Goal: Task Accomplishment & Management: Use online tool/utility

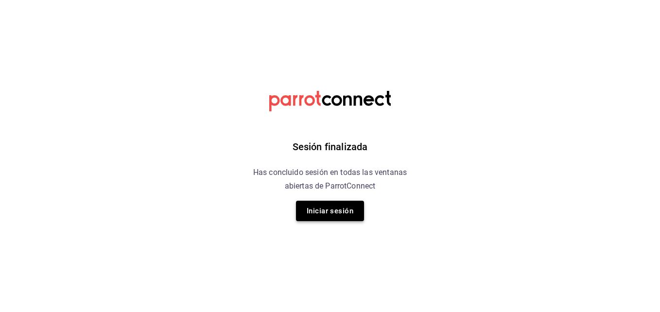
click at [326, 204] on button "Iniciar sesión" at bounding box center [330, 211] width 68 height 20
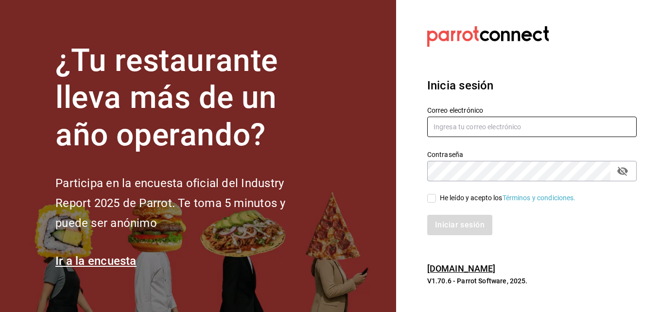
type input "[EMAIL_ADDRESS][DOMAIN_NAME]"
click at [431, 193] on label "He leído y acepto los Términos y condiciones." at bounding box center [502, 198] width 149 height 10
click at [431, 194] on input "He leído y acepto los Términos y condiciones." at bounding box center [432, 198] width 9 height 9
checkbox input "true"
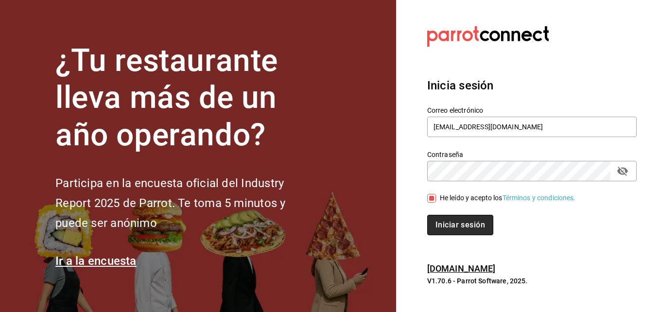
click at [445, 228] on button "Iniciar sesión" at bounding box center [461, 225] width 66 height 20
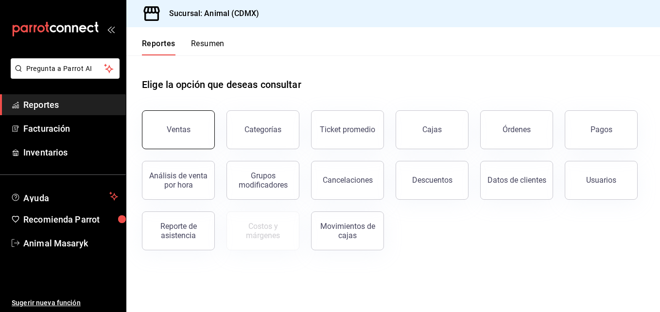
click at [180, 142] on button "Ventas" at bounding box center [178, 129] width 73 height 39
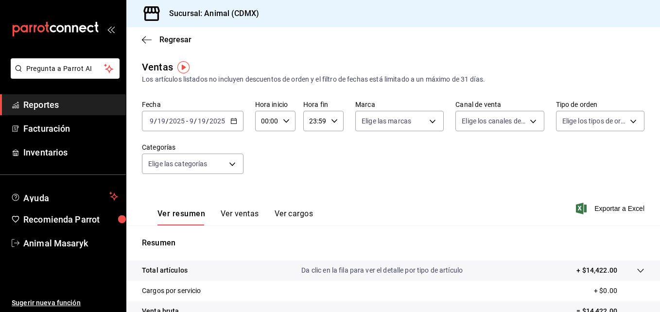
click at [236, 119] on icon "button" at bounding box center [234, 121] width 7 height 7
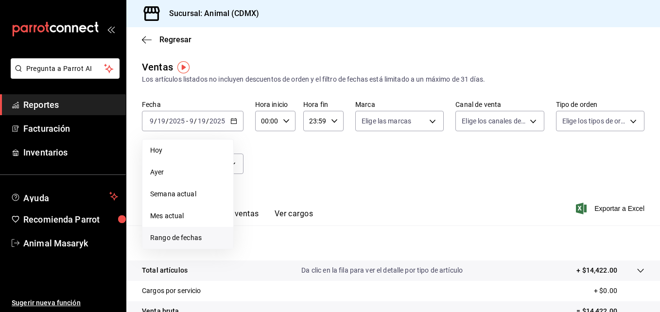
click at [196, 240] on span "Rango de fechas" at bounding box center [187, 238] width 75 height 10
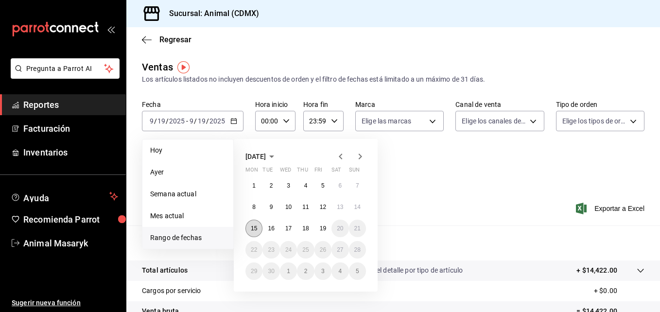
click at [250, 229] on button "15" at bounding box center [254, 229] width 17 height 18
click at [320, 233] on button "19" at bounding box center [323, 229] width 17 height 18
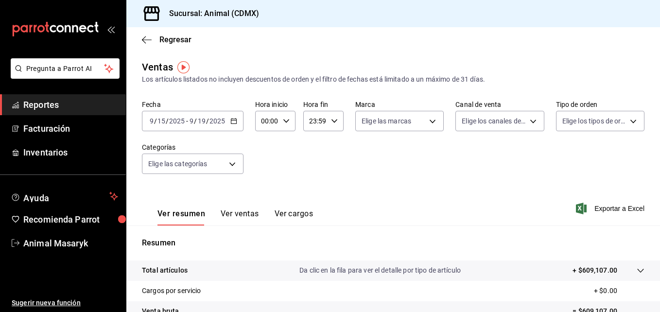
click at [288, 123] on icon "button" at bounding box center [286, 121] width 7 height 7
drag, startPoint x: 267, startPoint y: 173, endPoint x: 263, endPoint y: 194, distance: 20.7
click at [263, 194] on span "02" at bounding box center [265, 193] width 4 height 8
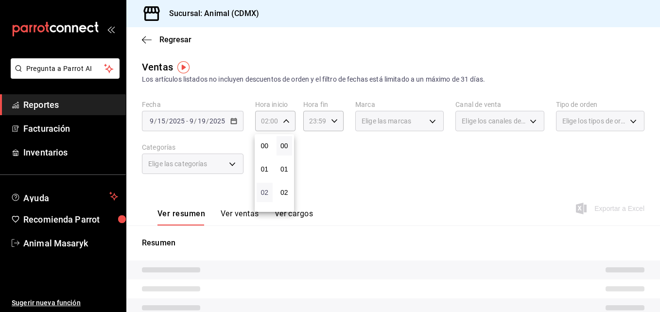
scroll to position [63, 0]
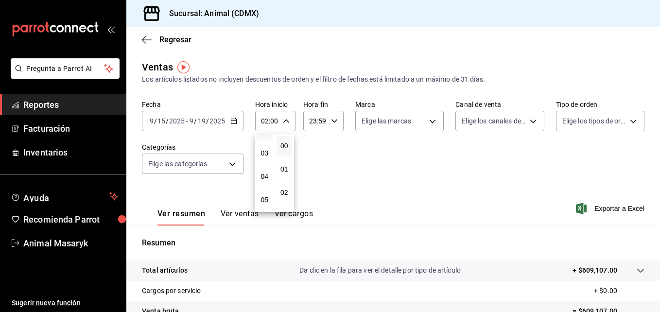
click at [263, 194] on button "05" at bounding box center [265, 199] width 16 height 19
type input "05:00"
click at [335, 120] on div at bounding box center [330, 156] width 660 height 312
click at [335, 120] on \(Stroke\) "button" at bounding box center [335, 120] width 6 height 3
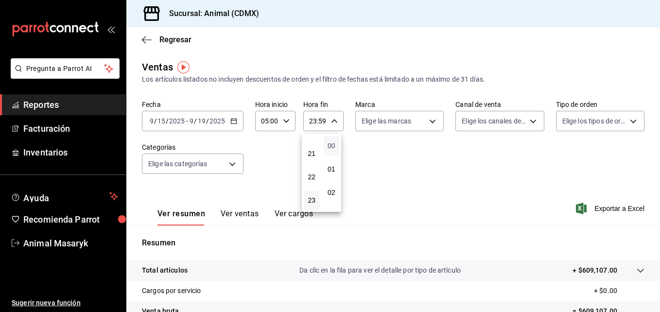
click at [334, 146] on span "00" at bounding box center [332, 146] width 4 height 8
type input "23:00"
click at [431, 122] on div at bounding box center [330, 156] width 660 height 312
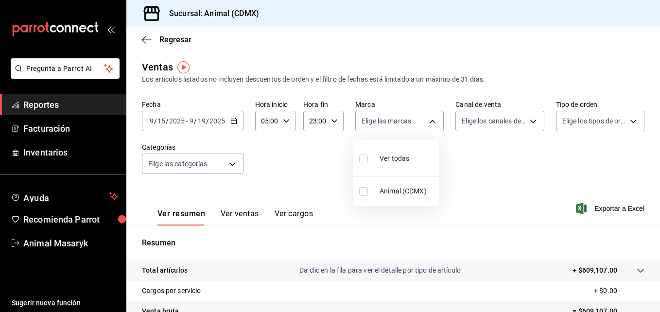
click at [431, 122] on body "Pregunta a Parrot AI Reportes Facturación Inventarios Ayuda Recomienda Parrot A…" at bounding box center [330, 156] width 660 height 312
click at [365, 160] on input "checkbox" at bounding box center [363, 159] width 9 height 9
checkbox input "true"
type input "cb0f6aec-1481-4e37-861c-bab9b3a65b14"
checkbox input "true"
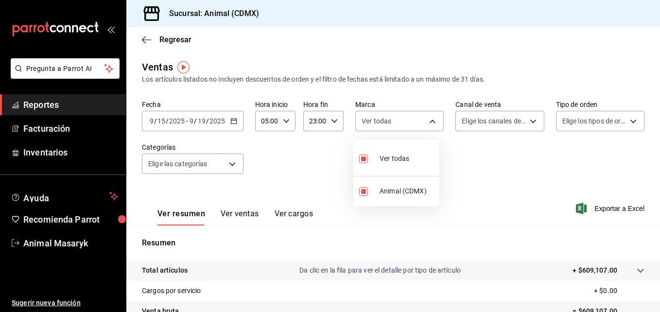
click at [526, 123] on div at bounding box center [330, 156] width 660 height 312
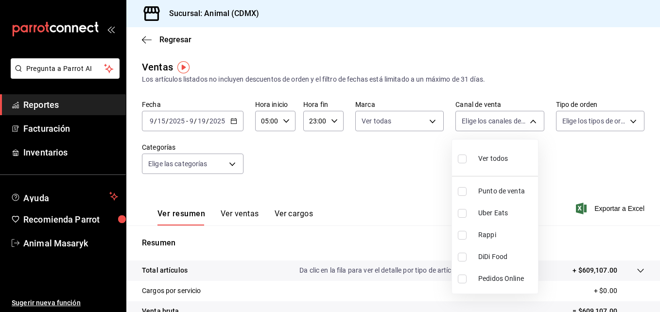
click at [526, 123] on body "Pregunta a Parrot AI Reportes Facturación Inventarios Ayuda Recomienda Parrot A…" at bounding box center [330, 156] width 660 height 312
click at [466, 159] on input "checkbox" at bounding box center [462, 159] width 9 height 9
checkbox input "true"
type input "PARROT,UBER_EATS,RAPPI,DIDI_FOOD,ONLINE"
checkbox input "true"
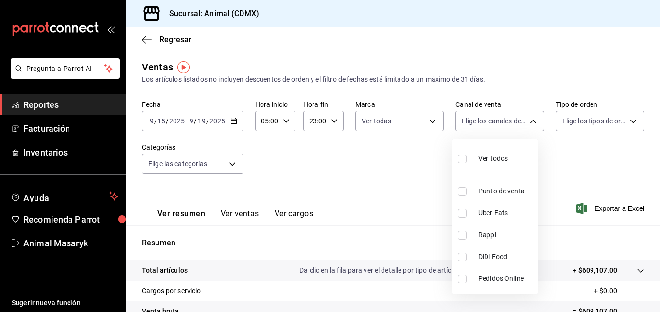
checkbox input "true"
click at [629, 123] on div at bounding box center [330, 156] width 660 height 312
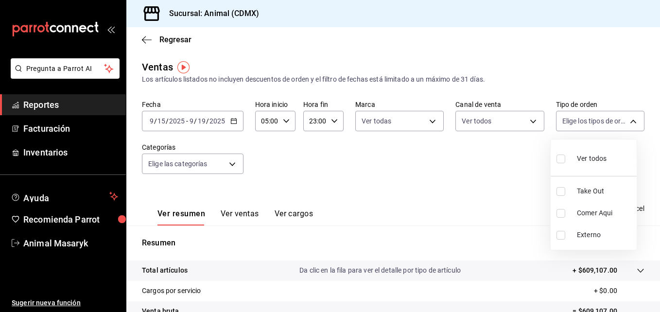
click at [629, 123] on body "Pregunta a Parrot AI Reportes Facturación Inventarios Ayuda Recomienda Parrot A…" at bounding box center [330, 156] width 660 height 312
click at [560, 160] on input "checkbox" at bounding box center [561, 159] width 9 height 9
checkbox input "true"
type input "ad44a823-99d3-4372-a913-4cf57f2a9ac0,b8ee5ff1-85c8-4a81-aa51-555e6c8ba0c6,EXTER…"
checkbox input "true"
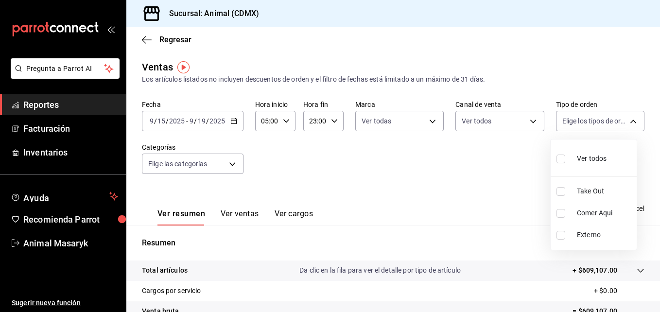
checkbox input "true"
click at [427, 161] on div at bounding box center [330, 156] width 660 height 312
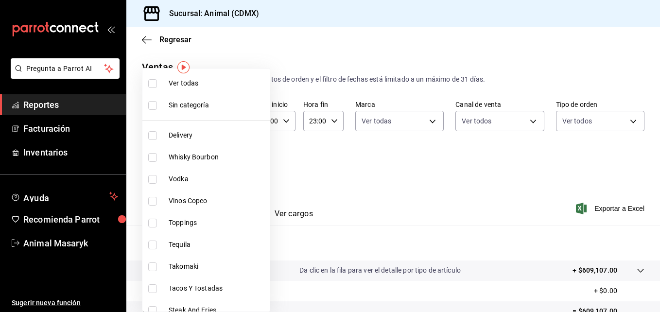
click at [231, 167] on body "Pregunta a Parrot AI Reportes Facturación Inventarios Ayuda Recomienda Parrot A…" at bounding box center [330, 156] width 660 height 312
click at [219, 86] on span "Ver todas" at bounding box center [217, 83] width 97 height 10
type input "281688af-6220-48ae-86b9-ca5e6f63eb3e,2ffeebaa-176c-4024-95f8-553ffecca8da,37769…"
checkbox input "true"
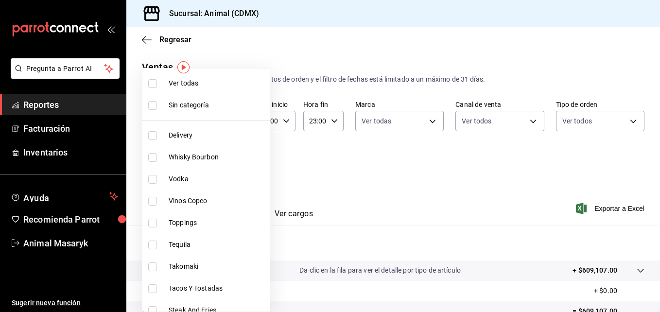
checkbox input "true"
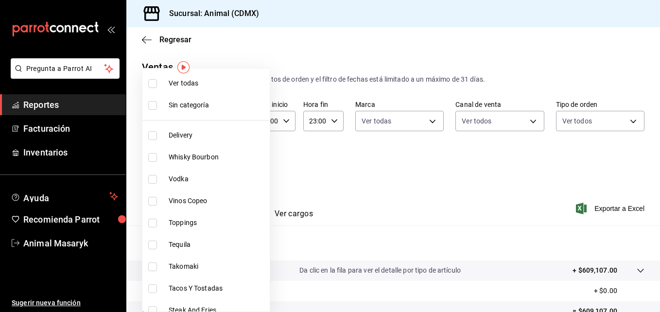
checkbox input "true"
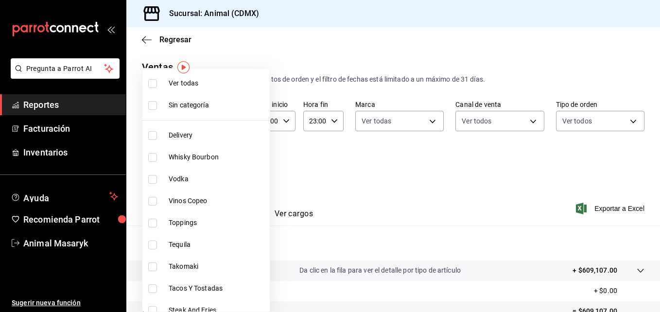
checkbox input "true"
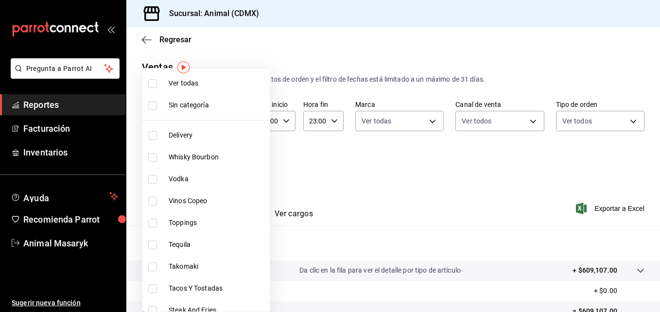
checkbox input "true"
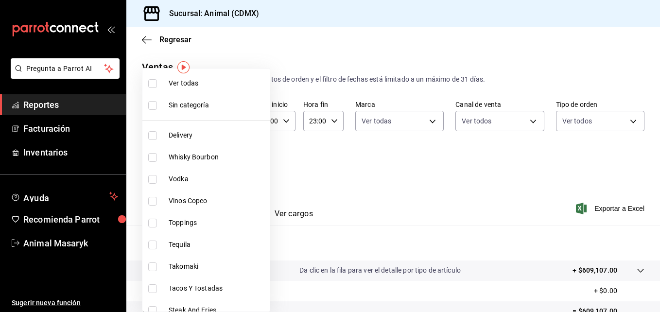
checkbox input "true"
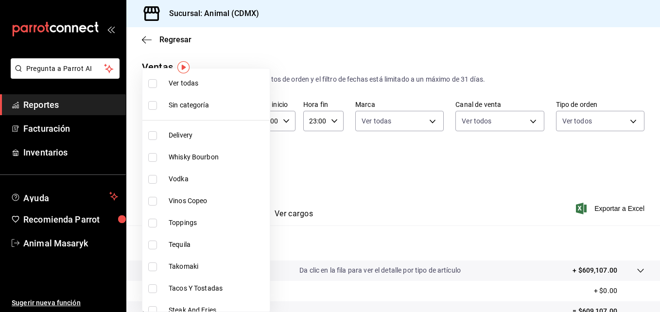
checkbox input "true"
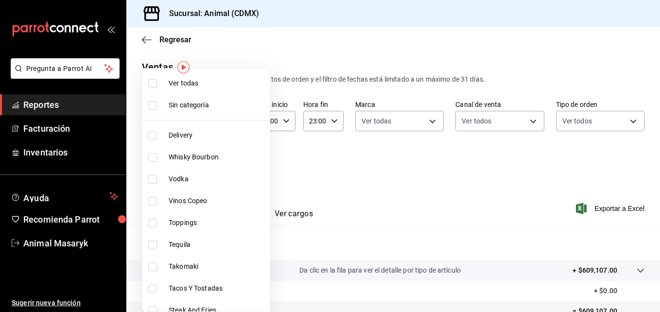
checkbox input "true"
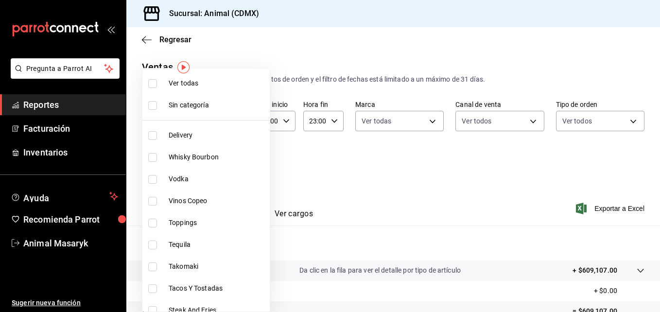
checkbox input "true"
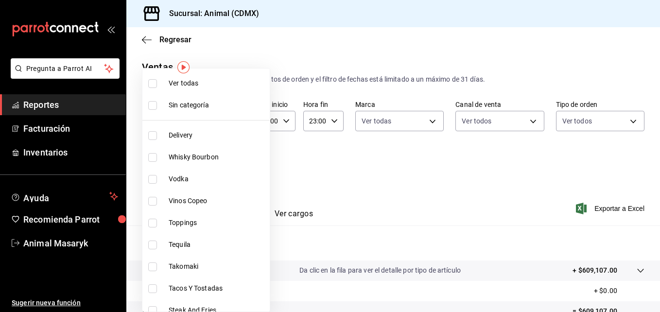
checkbox input "true"
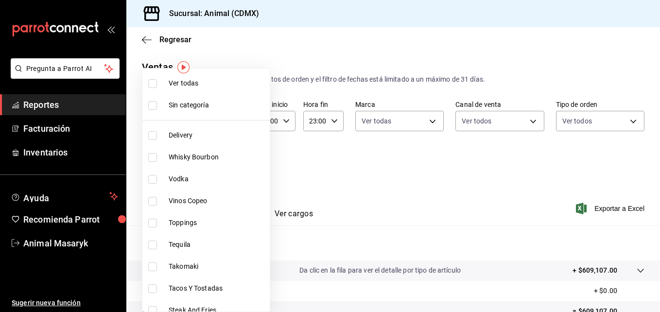
checkbox input "true"
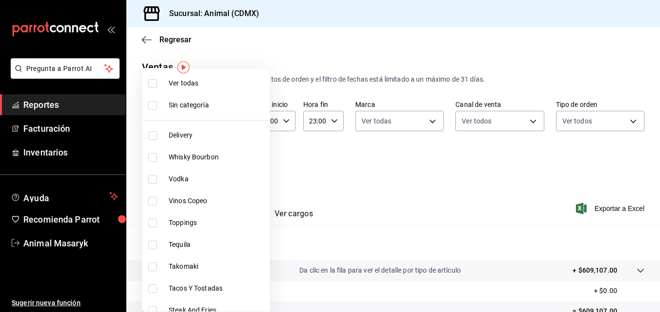
checkbox input "true"
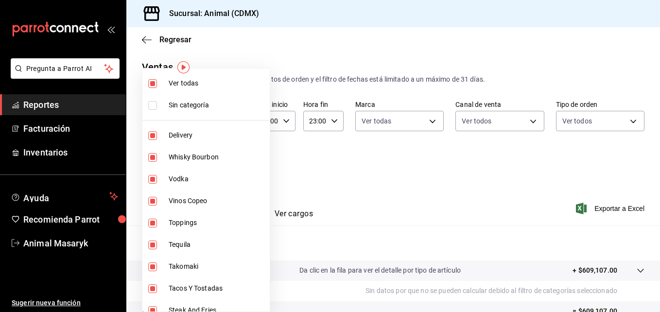
click at [603, 204] on div at bounding box center [330, 156] width 660 height 312
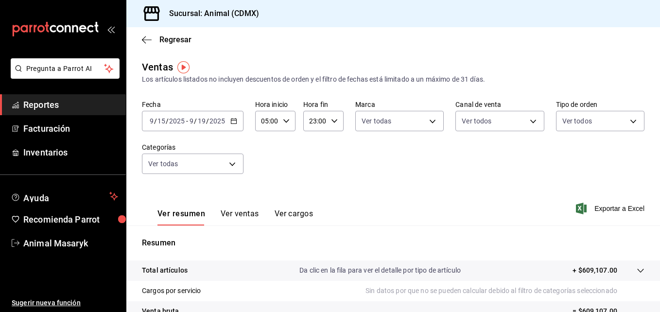
click at [603, 204] on span "Exportar a Excel" at bounding box center [611, 209] width 67 height 12
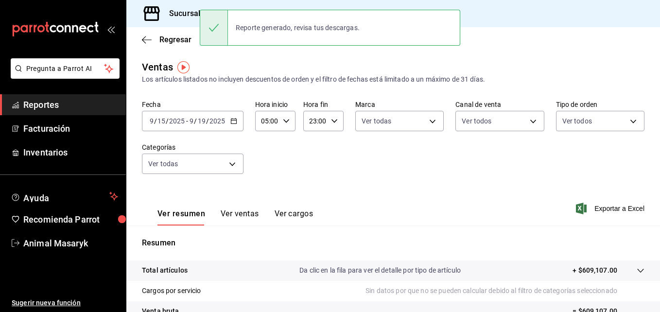
click at [638, 51] on div "Regresar" at bounding box center [393, 39] width 534 height 25
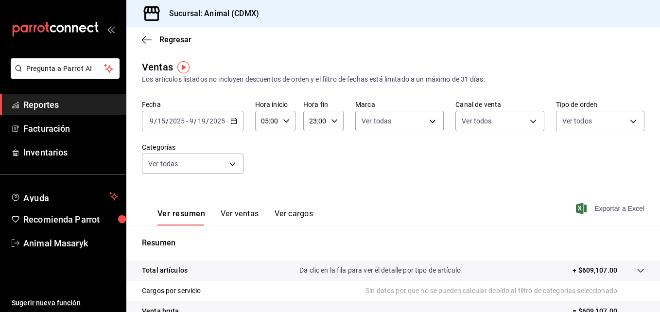
click at [585, 210] on span "Exportar a Excel" at bounding box center [611, 209] width 67 height 12
